Goal: Task Accomplishment & Management: Manage account settings

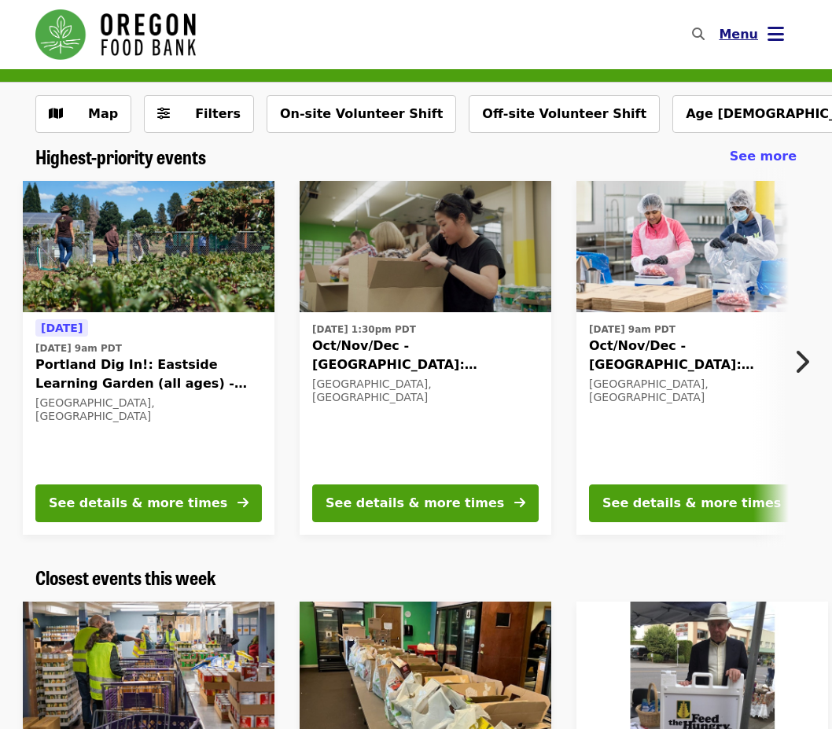
click at [743, 45] on button "Menu" at bounding box center [751, 35] width 90 height 38
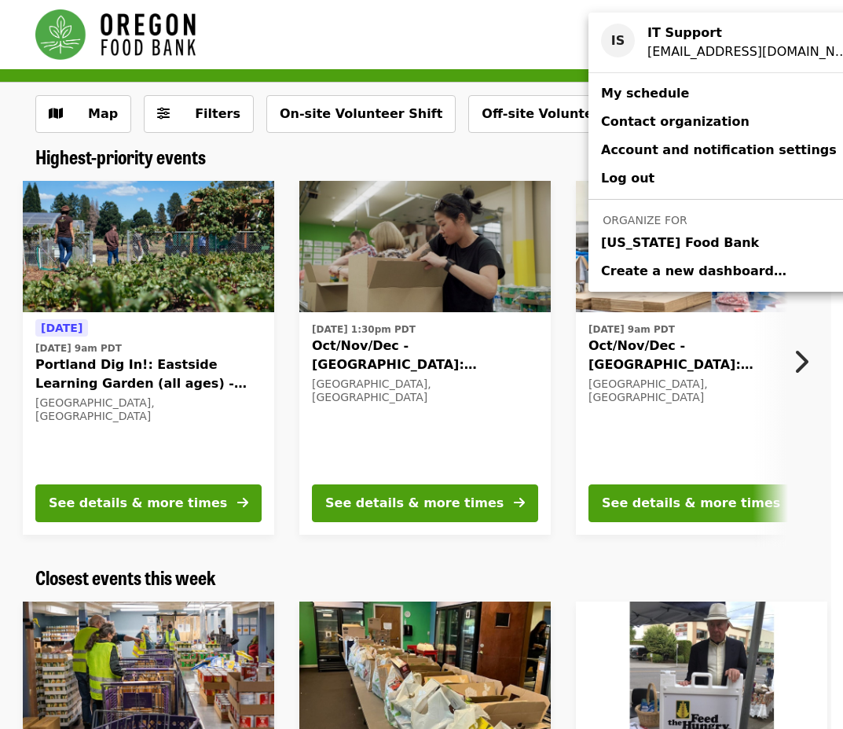
click at [699, 235] on span "[US_STATE] Food Bank" at bounding box center [680, 242] width 158 height 19
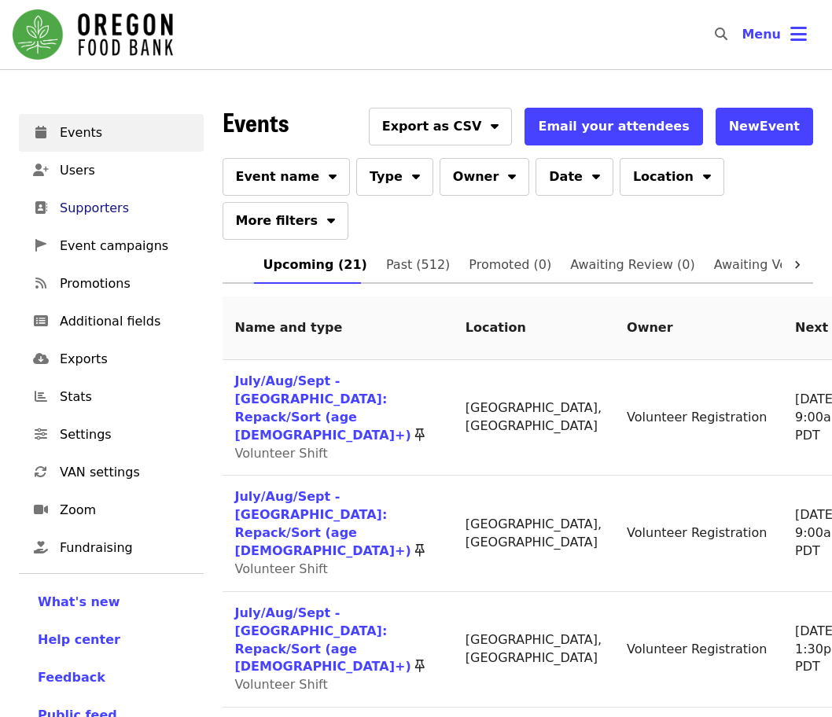
click at [88, 213] on span "Supporters" at bounding box center [125, 208] width 131 height 19
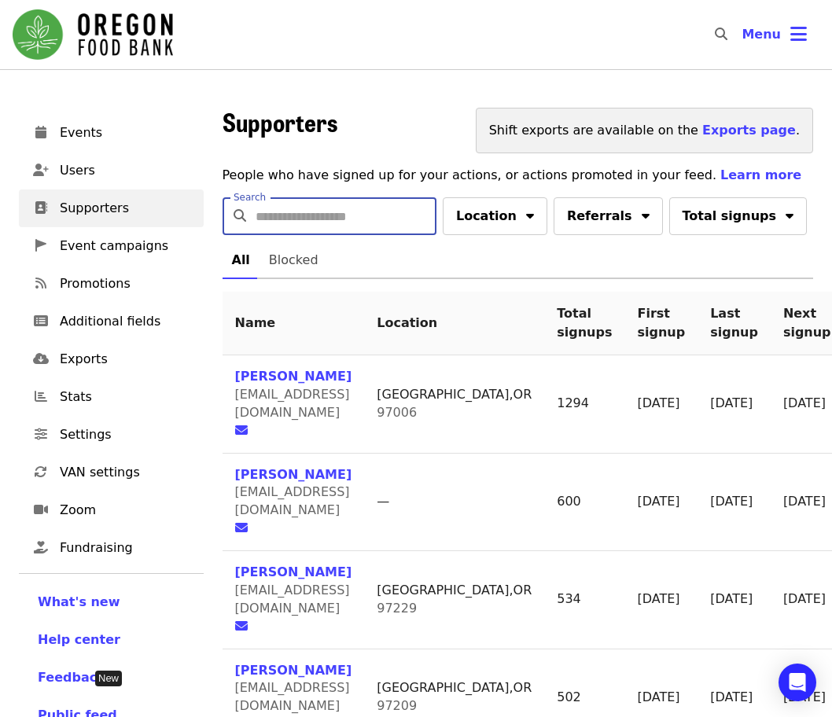
click at [432, 220] on input "Search" at bounding box center [345, 216] width 181 height 38
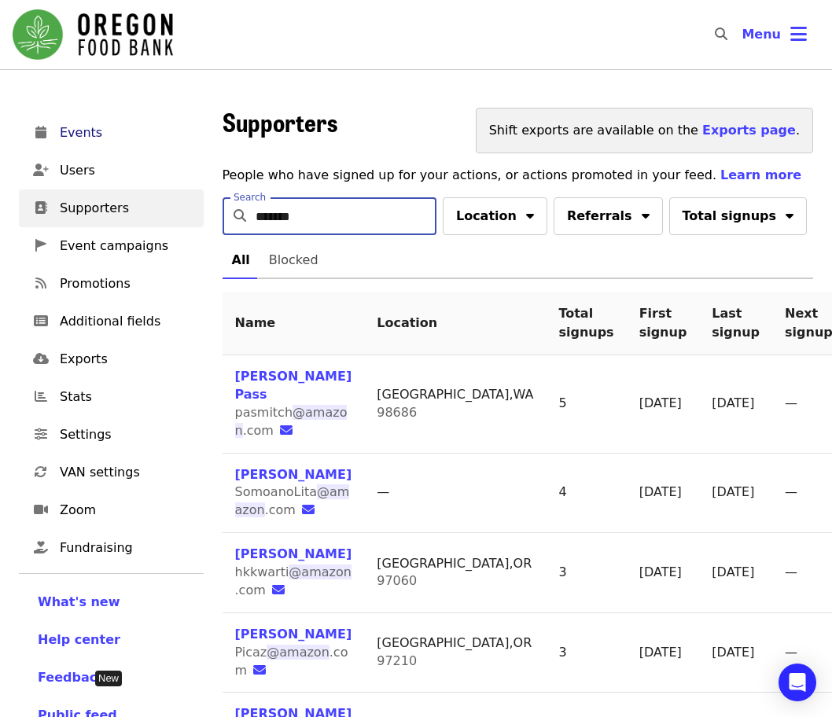
type input "*******"
click at [75, 136] on span "Events" at bounding box center [125, 132] width 131 height 19
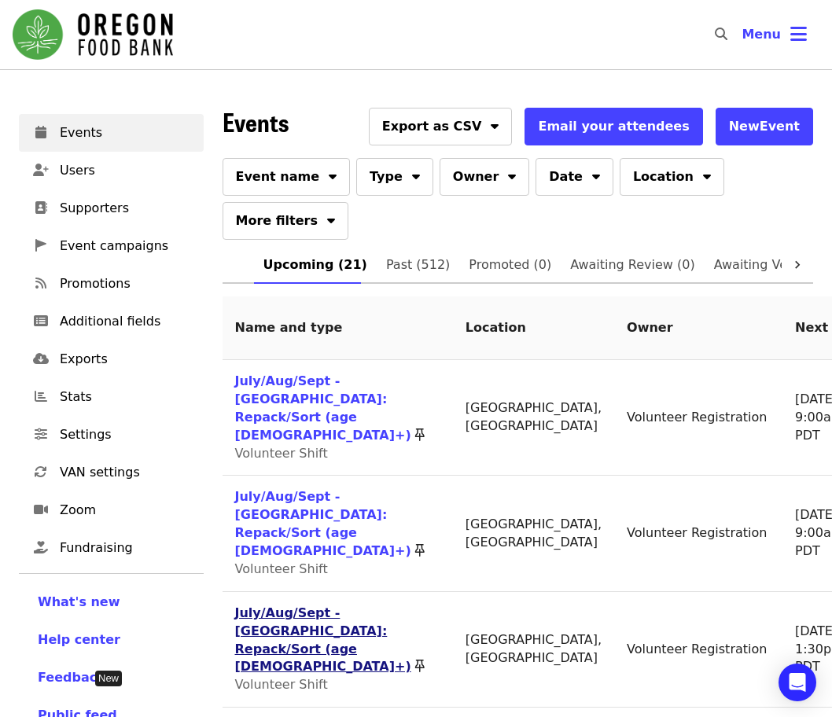
click at [281, 605] on link "July/Aug/Sept - [GEOGRAPHIC_DATA]: Repack/Sort (age [DEMOGRAPHIC_DATA]+)" at bounding box center [323, 639] width 176 height 69
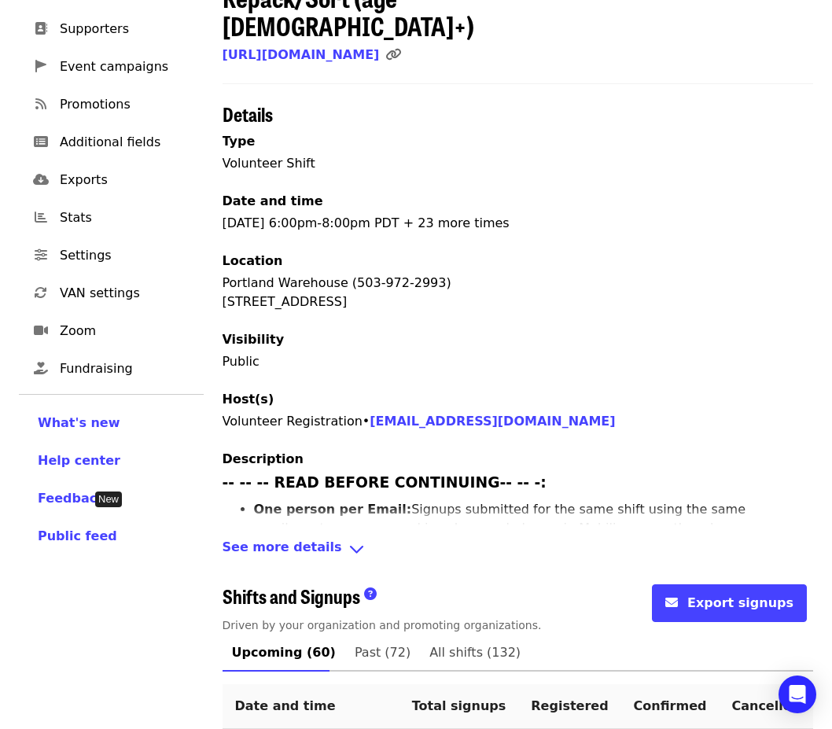
scroll to position [393, 0]
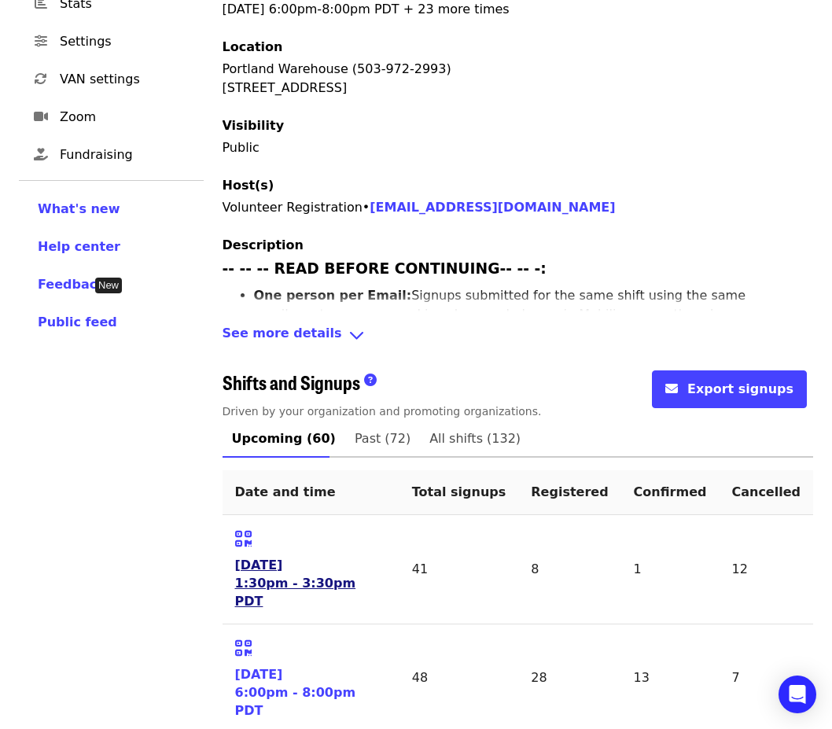
click at [288, 558] on link "[DATE] 1:30pm - 3:30pm PDT" at bounding box center [311, 584] width 152 height 54
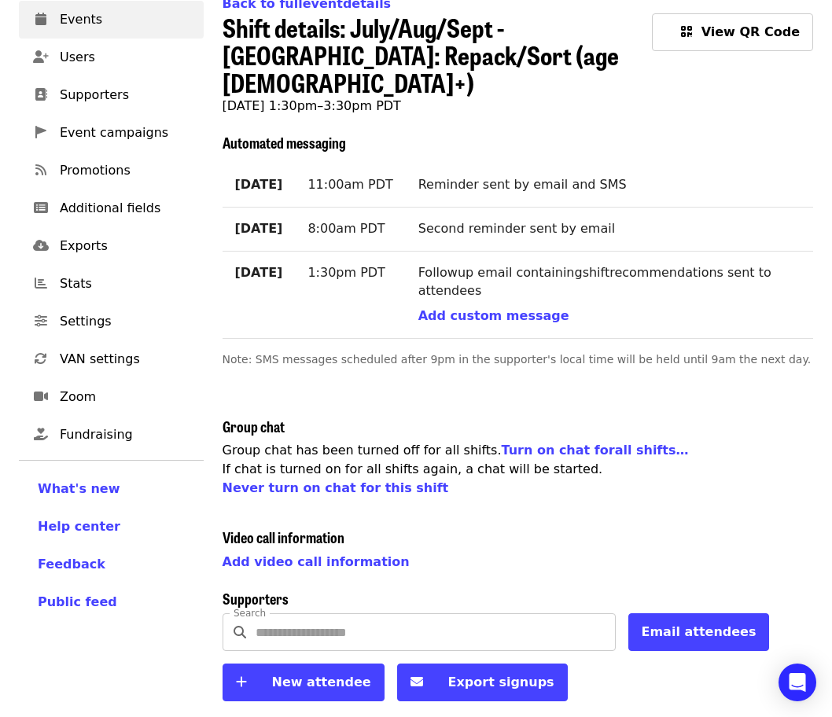
scroll to position [314, 0]
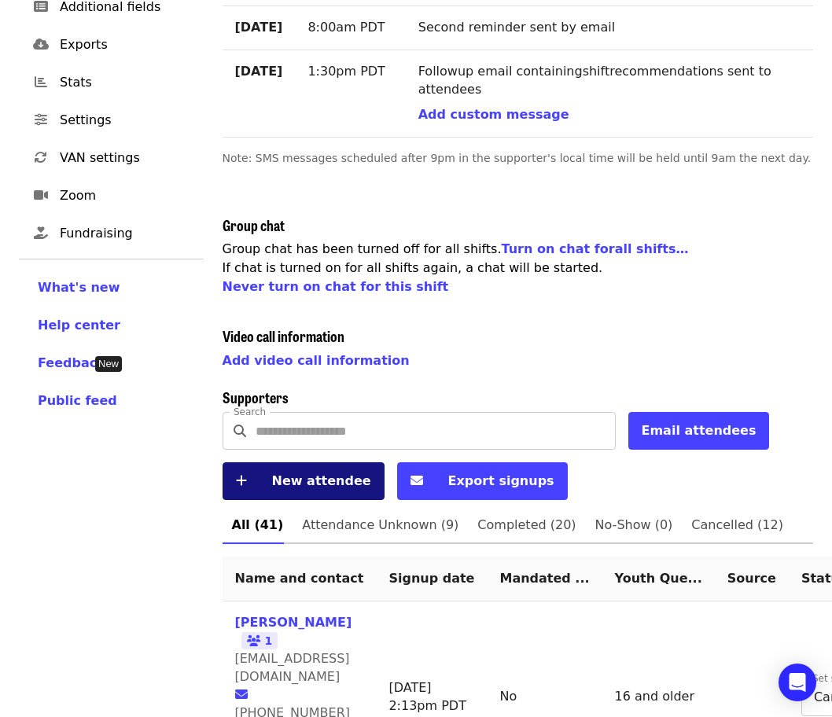
click at [292, 473] on span "New attendee" at bounding box center [321, 480] width 99 height 15
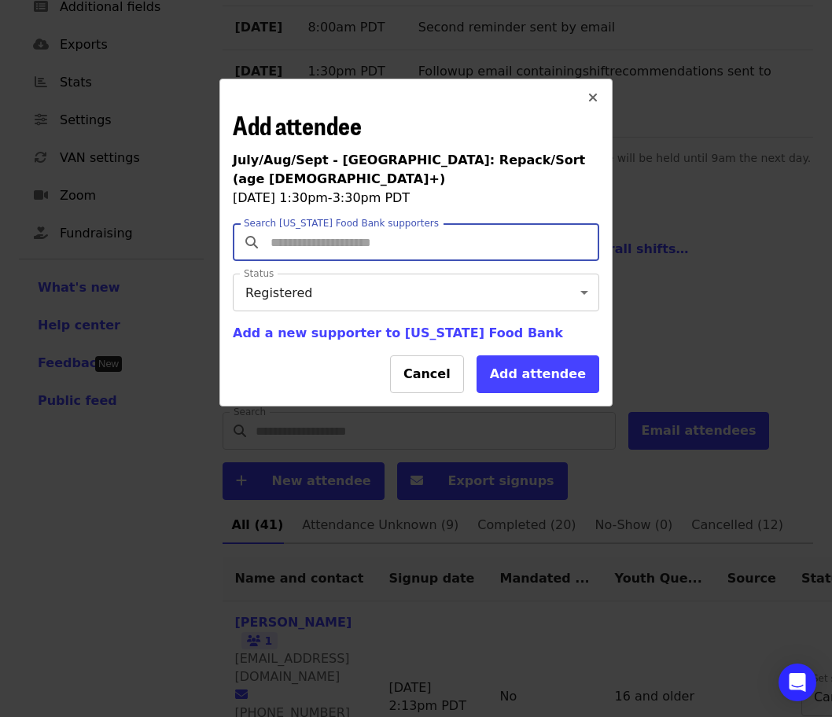
click at [389, 227] on input "Search [US_STATE] Food Bank supporters" at bounding box center [417, 242] width 301 height 30
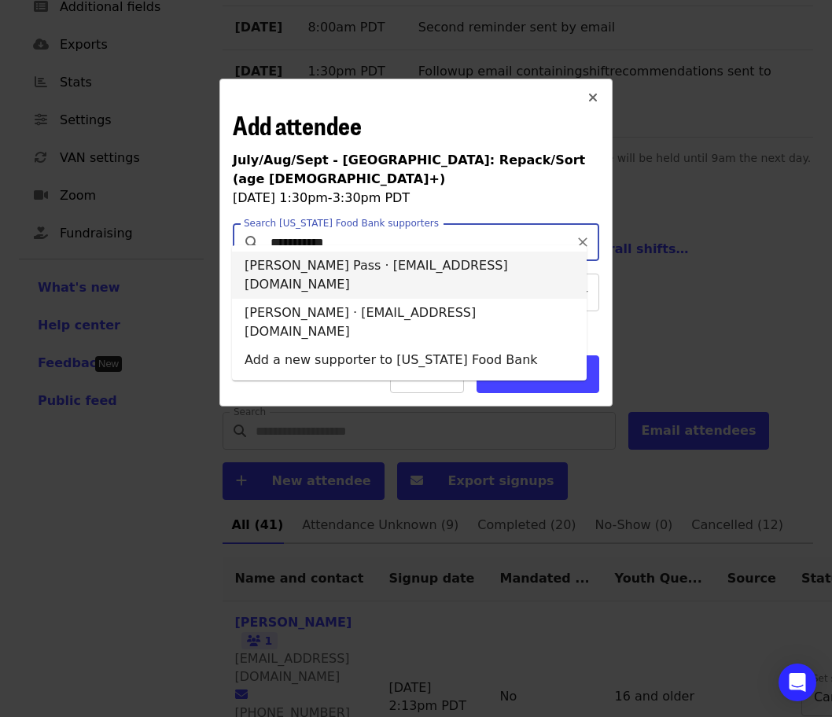
click at [357, 257] on li "[PERSON_NAME] Pass · [EMAIL_ADDRESS][DOMAIN_NAME]" at bounding box center [409, 275] width 354 height 47
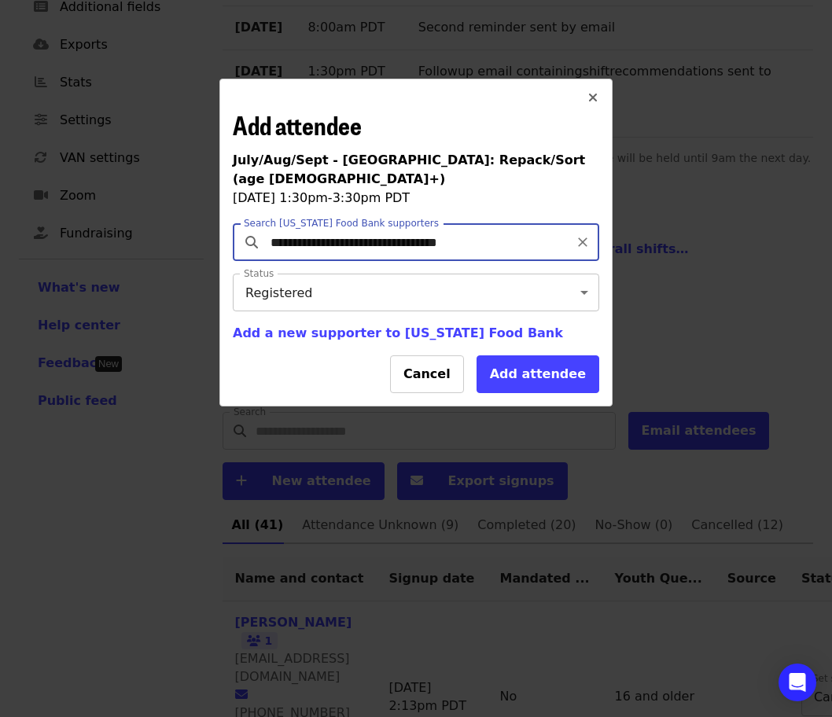
type input "**********"
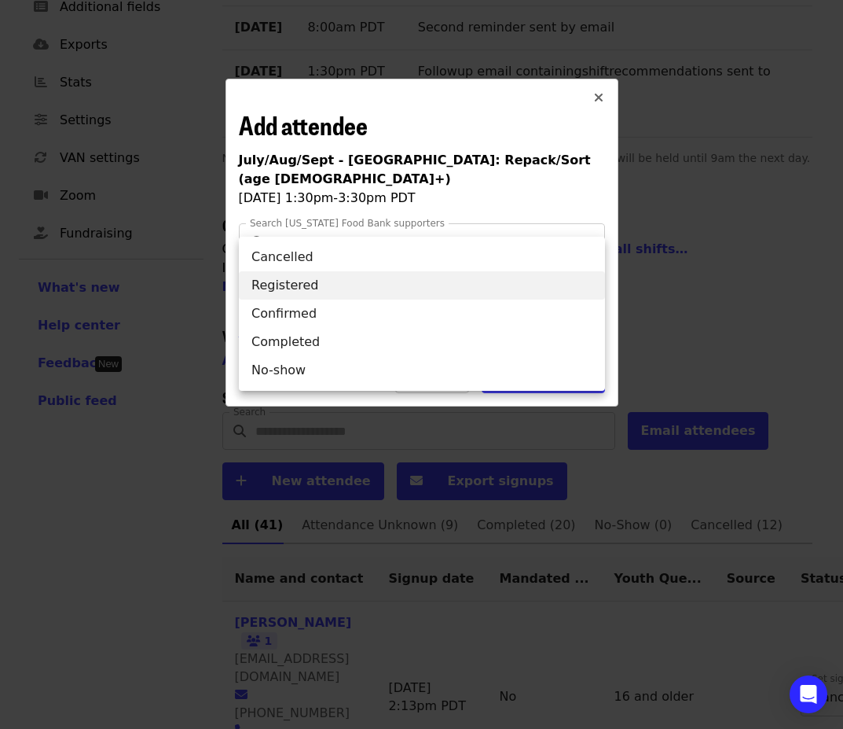
click at [307, 336] on li "Completed" at bounding box center [422, 342] width 366 height 28
type input "*"
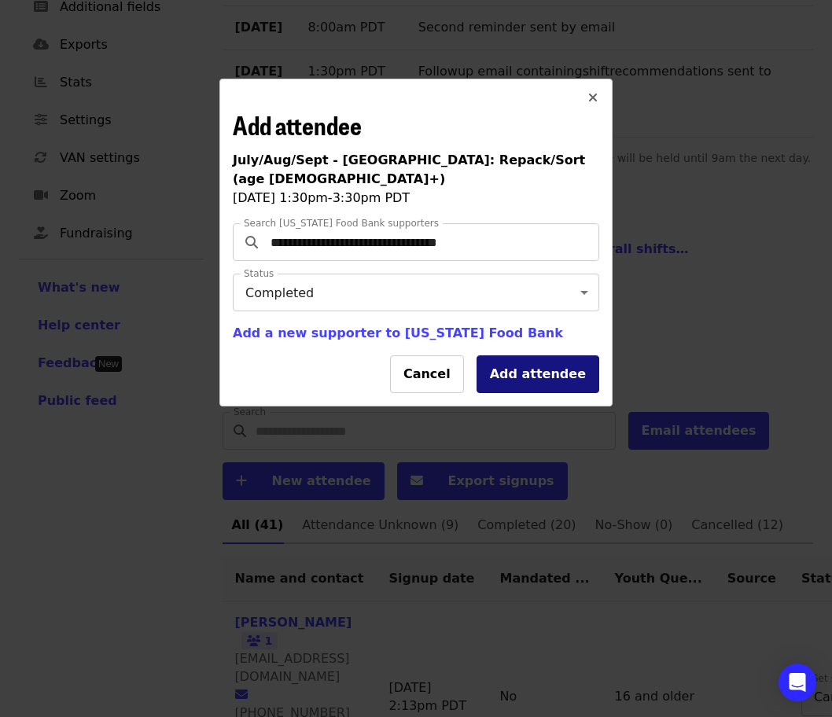
click at [550, 364] on button "Add attendee" at bounding box center [537, 374] width 123 height 38
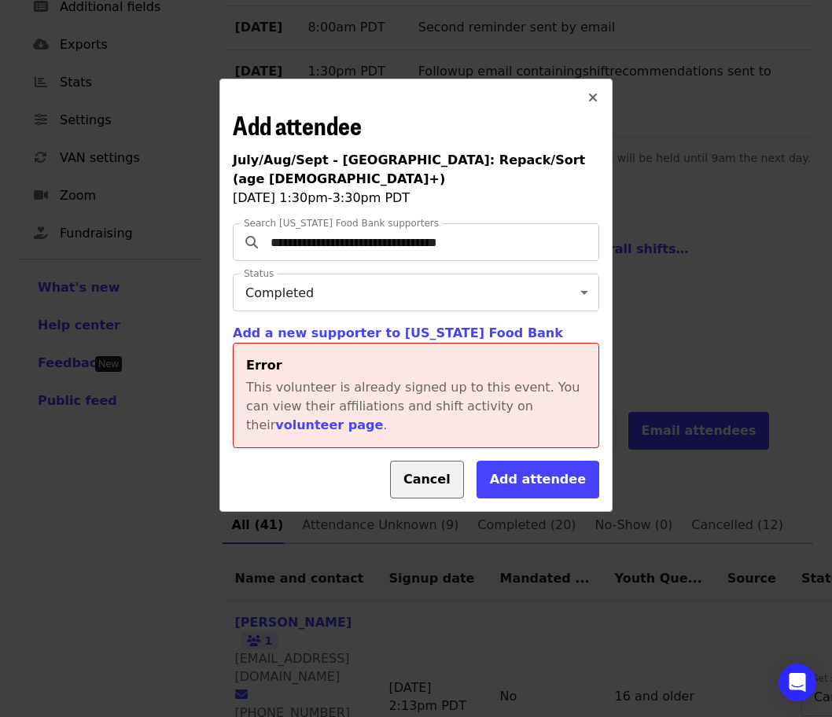
click at [452, 470] on button "Cancel" at bounding box center [427, 480] width 74 height 38
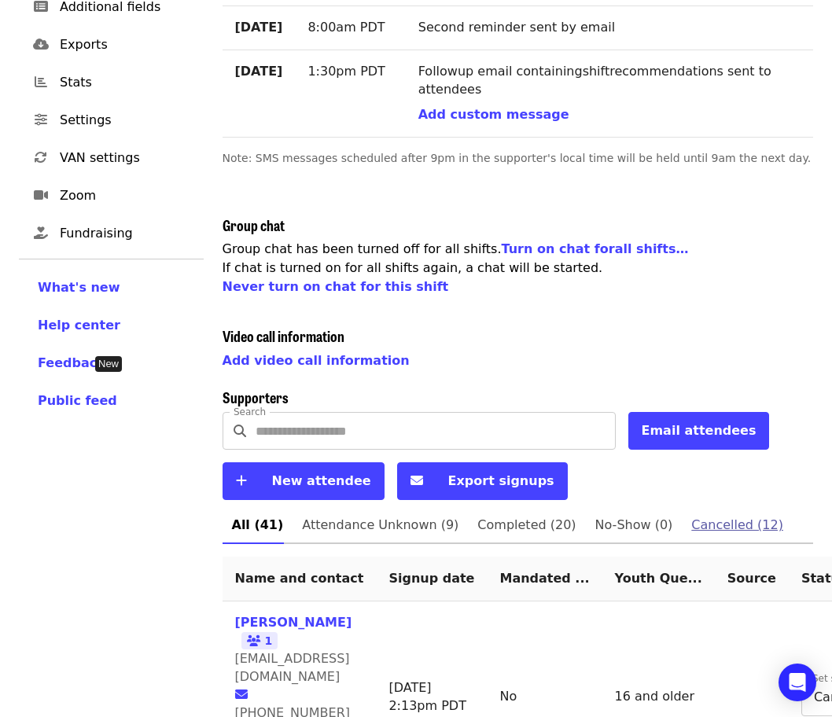
click at [699, 514] on span "Cancelled (12)" at bounding box center [737, 525] width 92 height 22
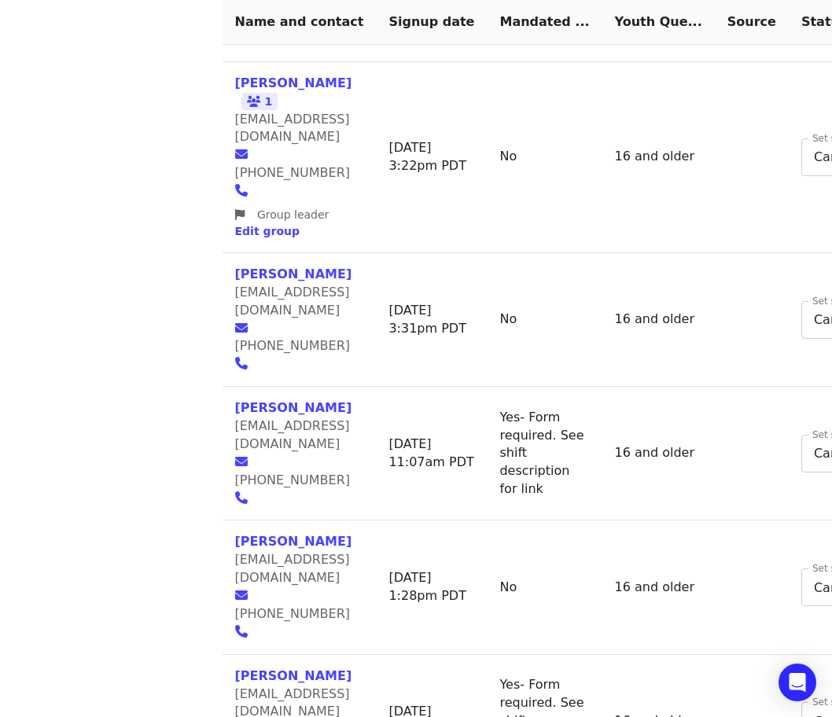
scroll to position [1415, 0]
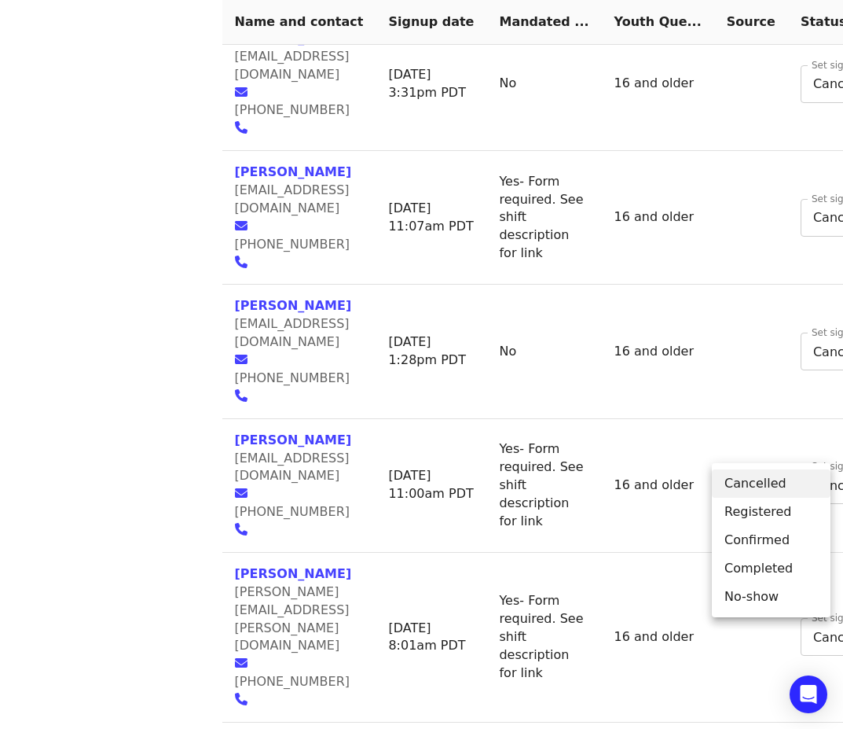
click at [744, 562] on li "Completed" at bounding box center [771, 568] width 119 height 28
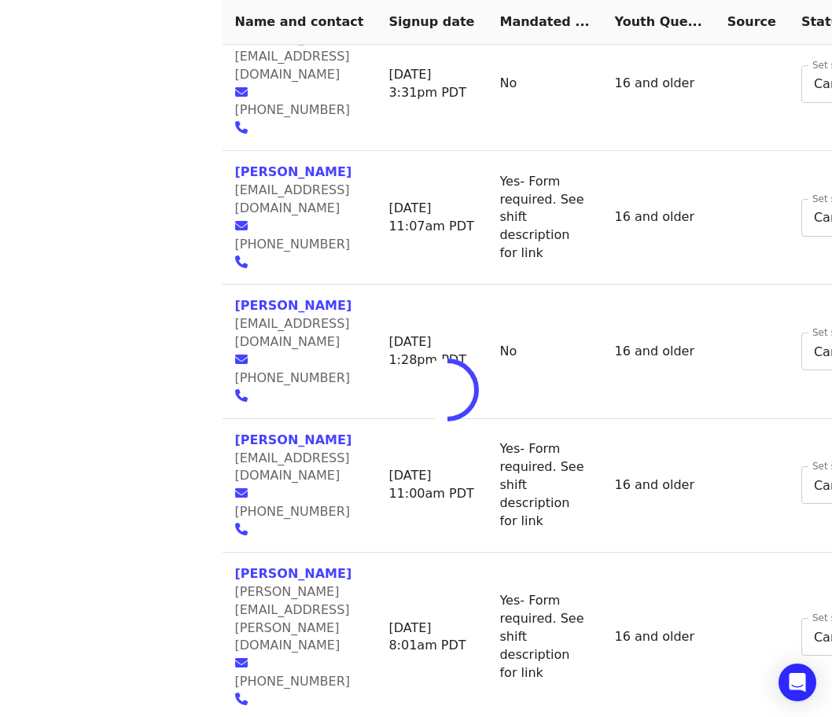
type input "*"
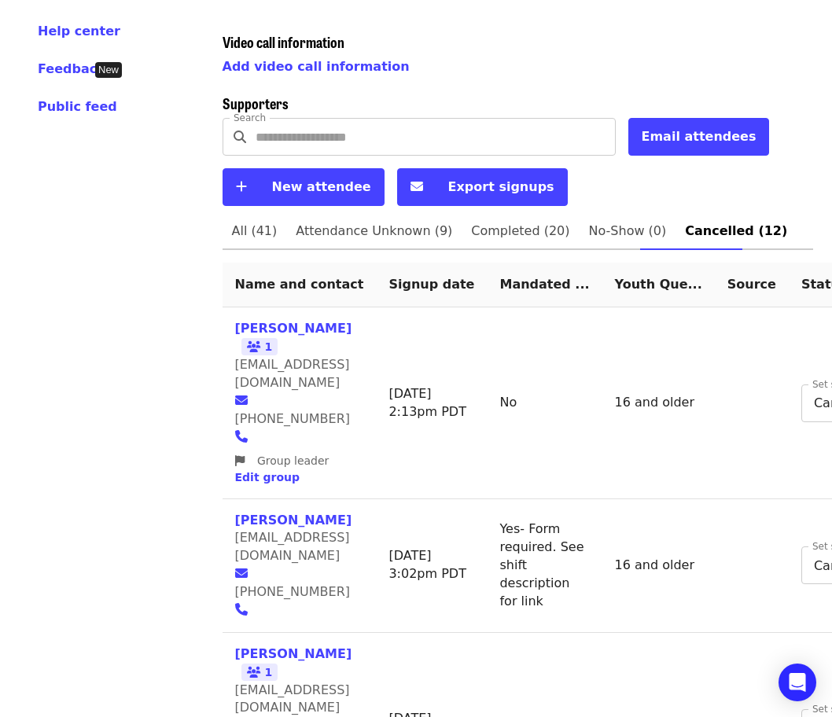
scroll to position [472, 0]
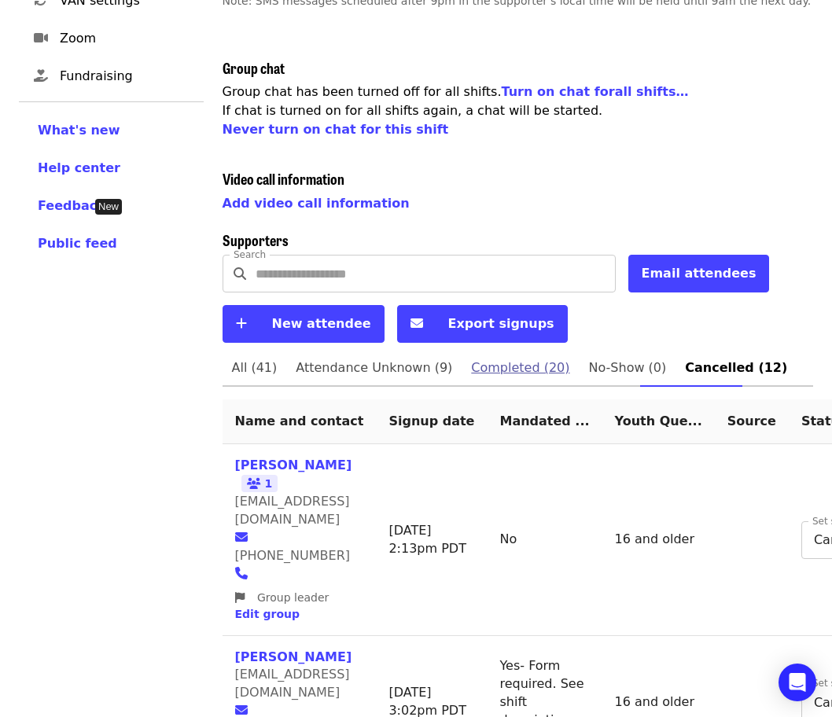
click at [505, 357] on span "Completed (20)" at bounding box center [520, 368] width 98 height 22
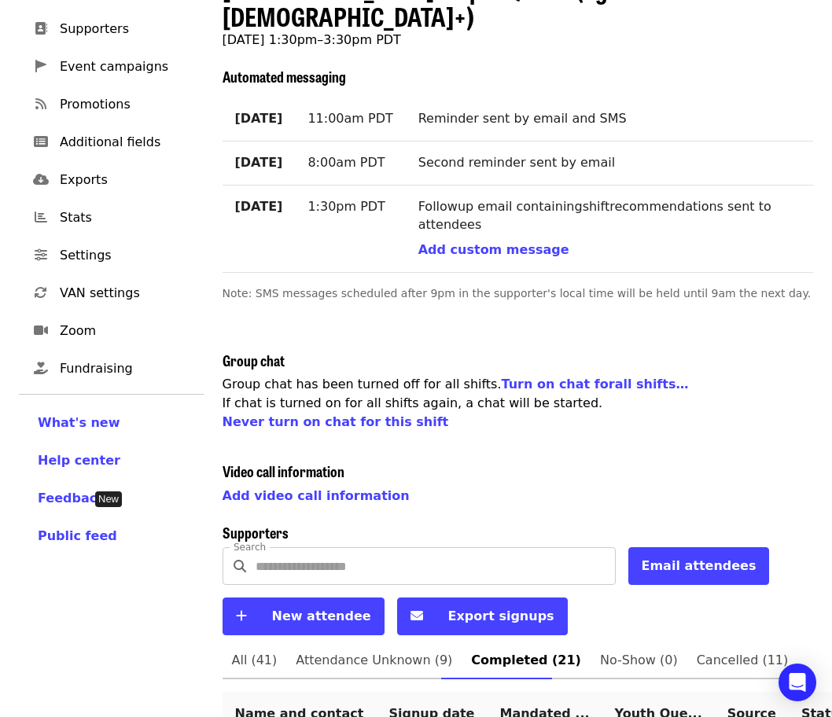
scroll to position [393, 0]
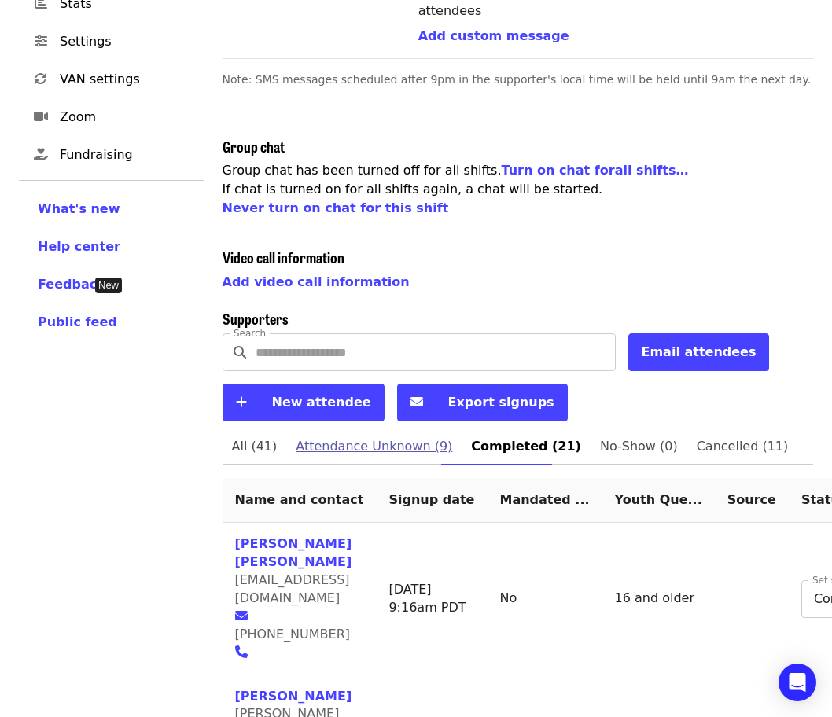
click at [360, 435] on span "Attendance Unknown (9)" at bounding box center [374, 446] width 156 height 22
